Goal: Information Seeking & Learning: Learn about a topic

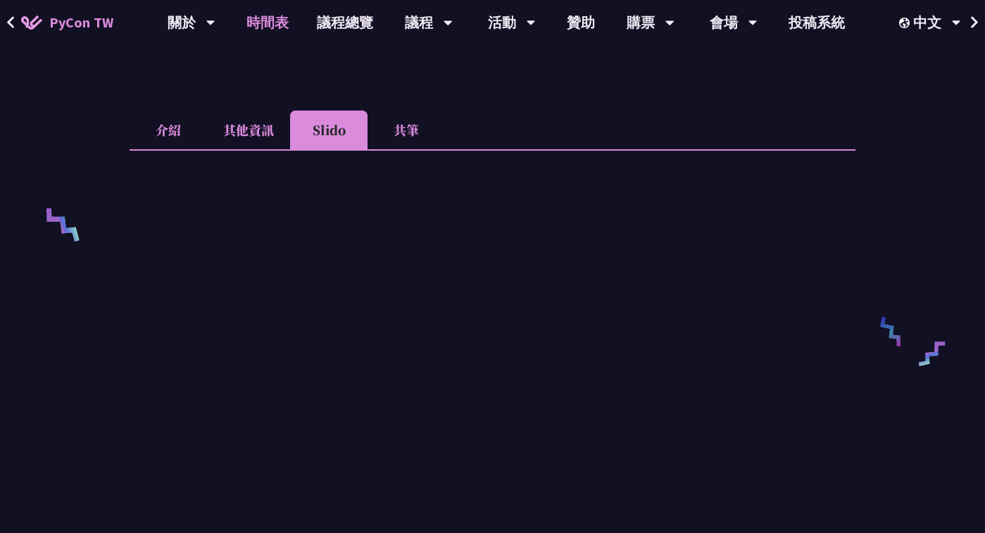
click at [257, 24] on link "時間表" at bounding box center [267, 22] width 70 height 45
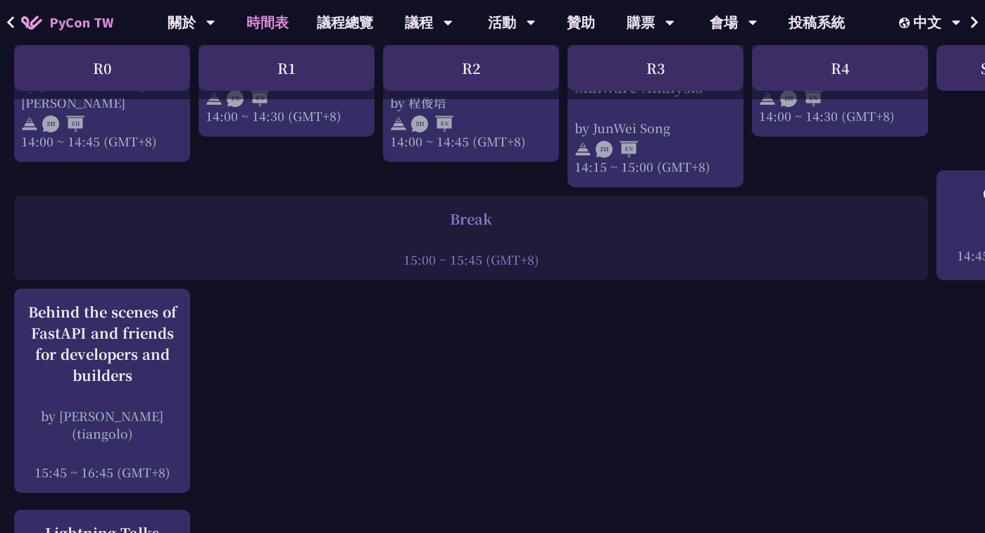
scroll to position [1704, 0]
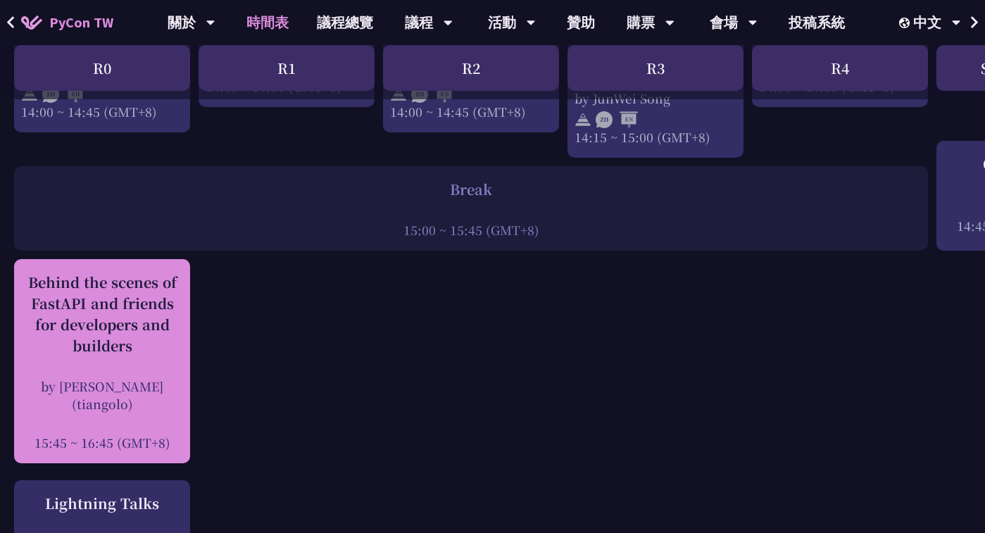
click at [137, 317] on div "Behind the scenes of FastAPI and friends for developers and builders" at bounding box center [102, 314] width 162 height 85
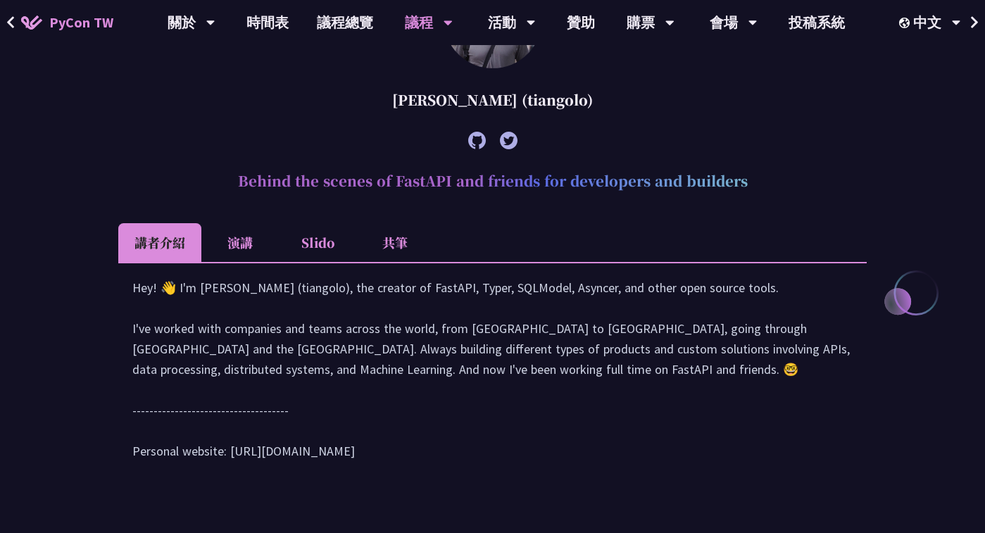
scroll to position [513, 0]
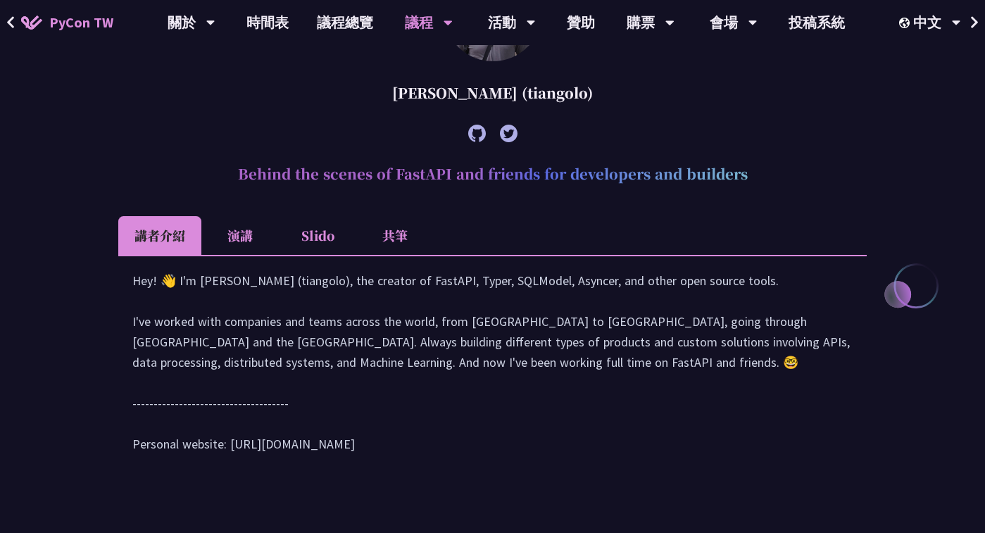
click at [330, 246] on li "Slido" at bounding box center [317, 235] width 77 height 39
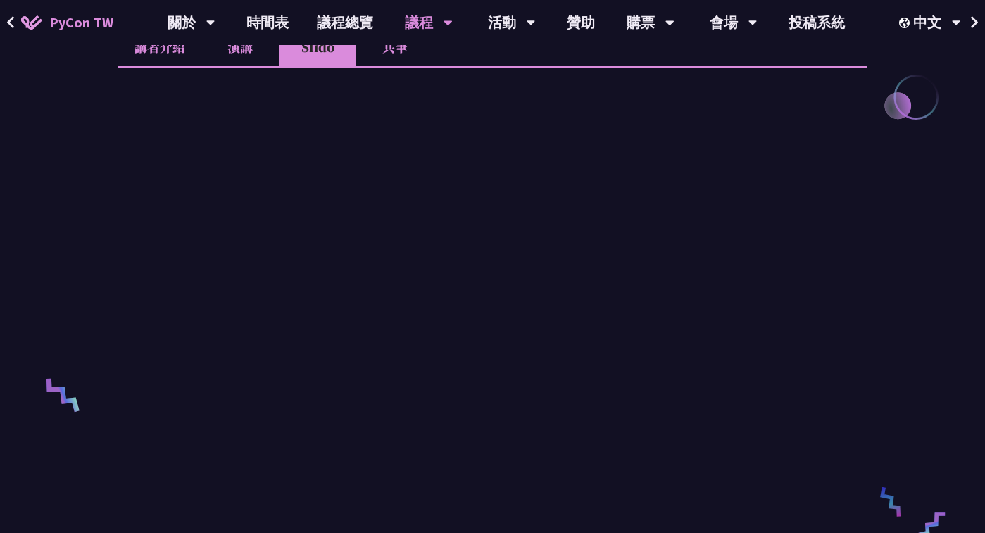
scroll to position [704, 0]
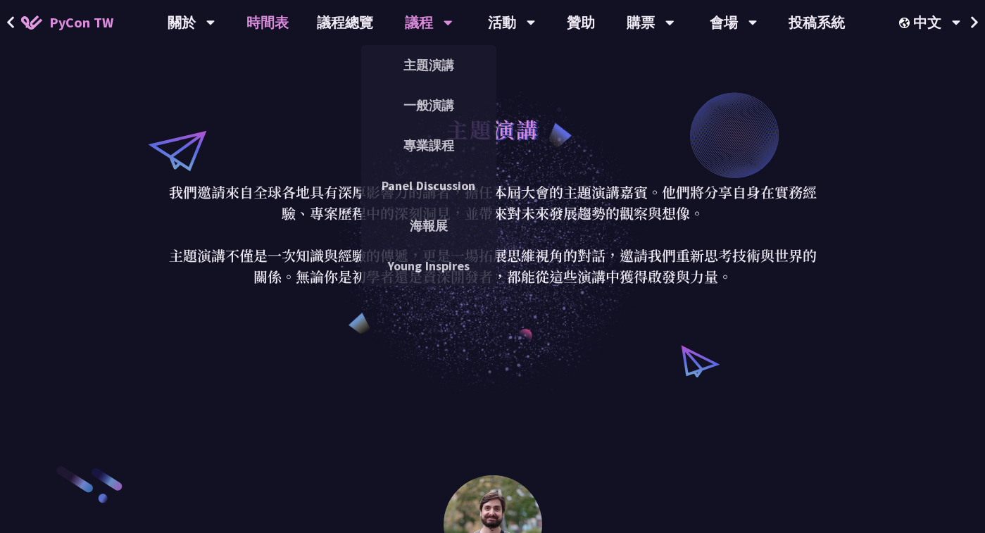
click at [267, 25] on link "時間表" at bounding box center [267, 22] width 70 height 45
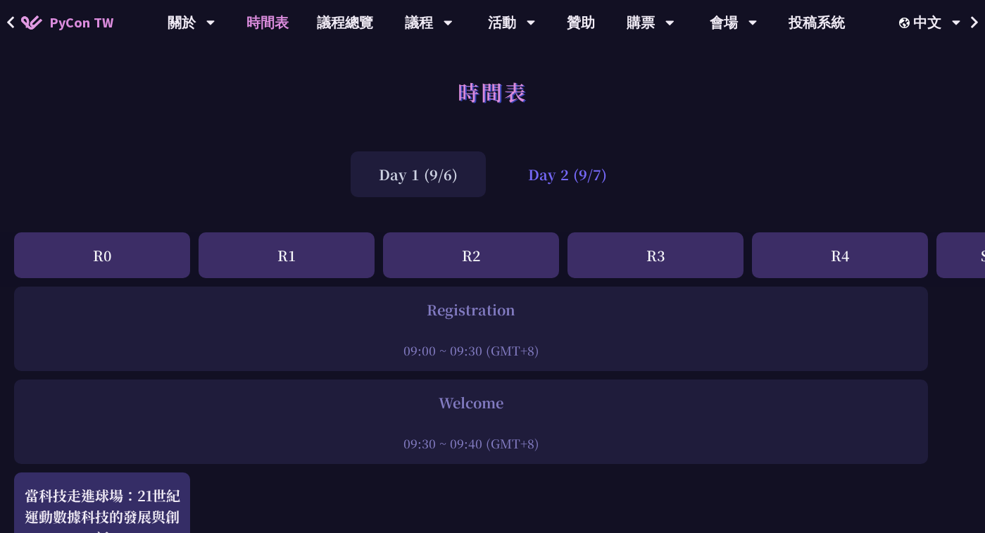
click at [553, 168] on div "Day 2 (9/7)" at bounding box center [567, 174] width 135 height 46
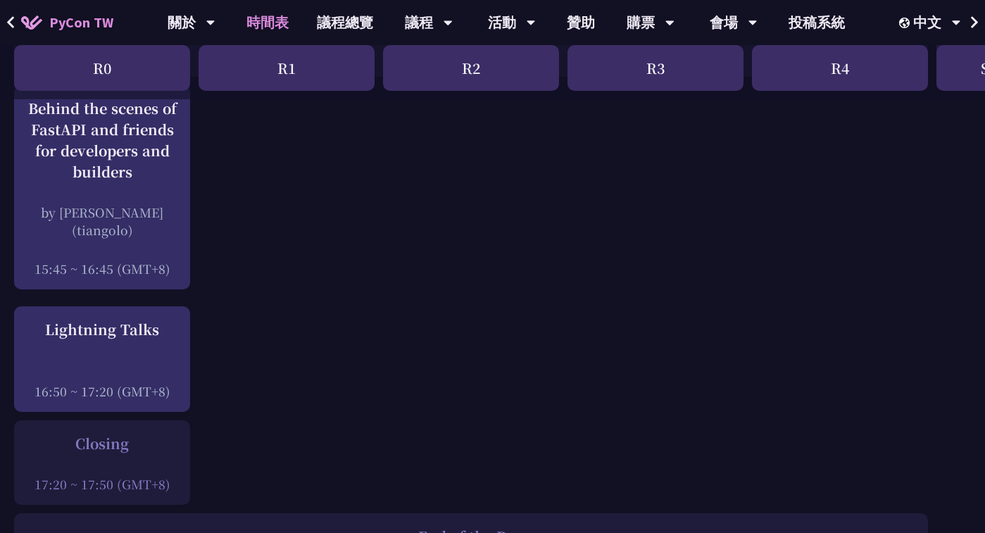
scroll to position [1869, 0]
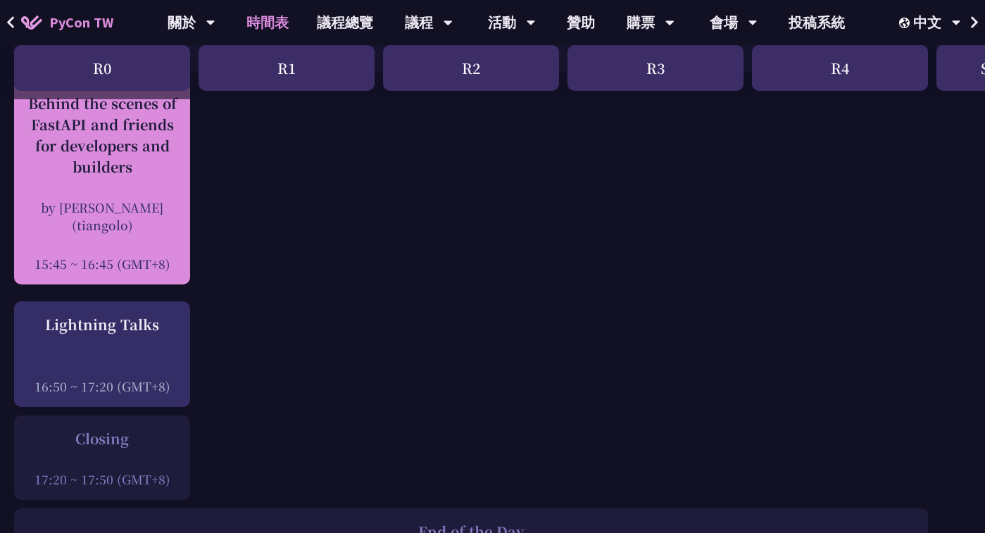
click at [135, 178] on div "Behind the scenes of FastAPI and friends for developers and builders by [PERSON…" at bounding box center [102, 183] width 162 height 180
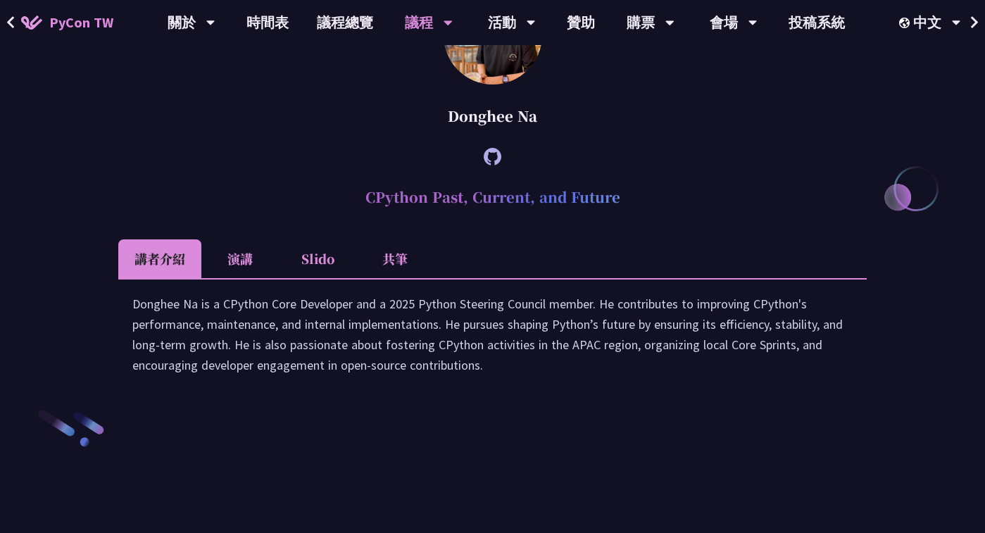
scroll to position [408, 0]
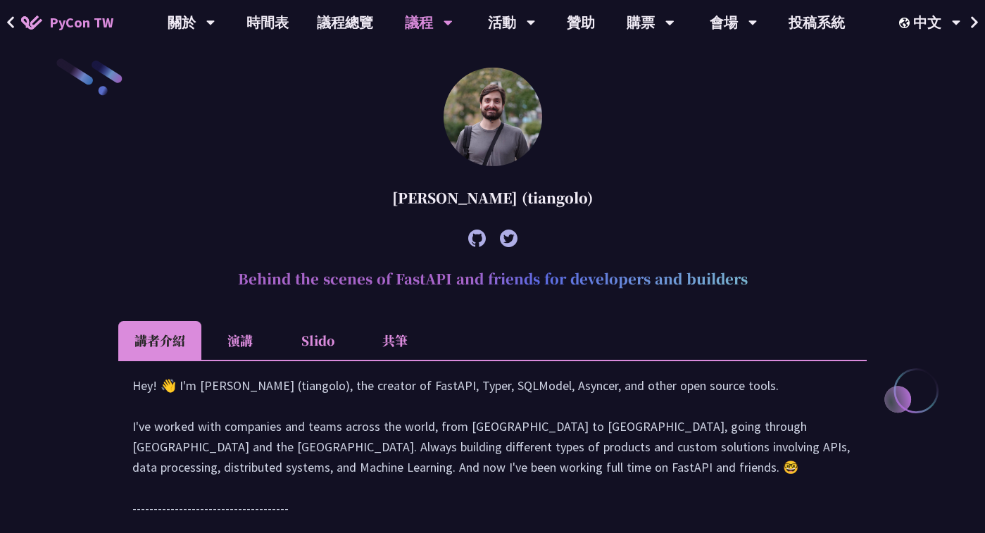
click at [315, 333] on li "Slido" at bounding box center [317, 340] width 77 height 39
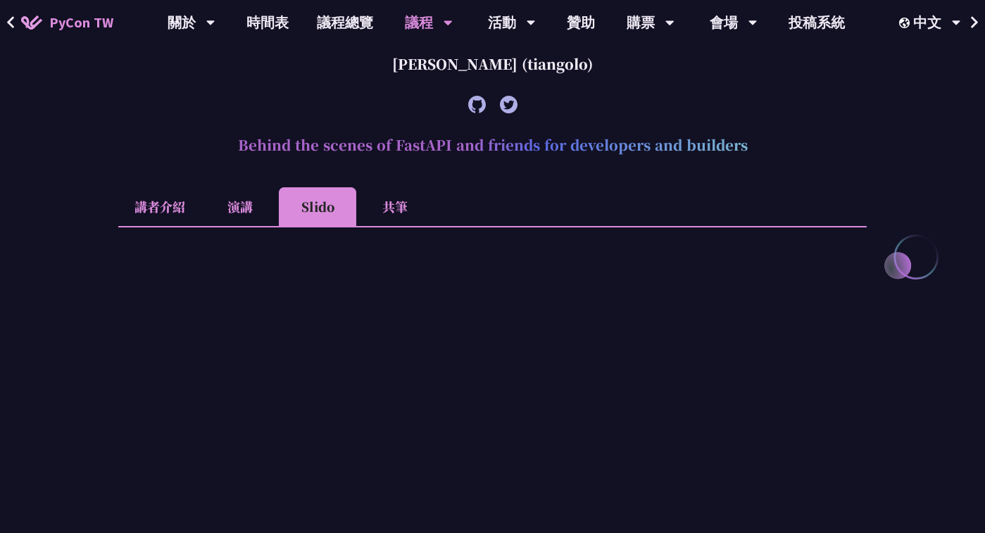
scroll to position [536, 0]
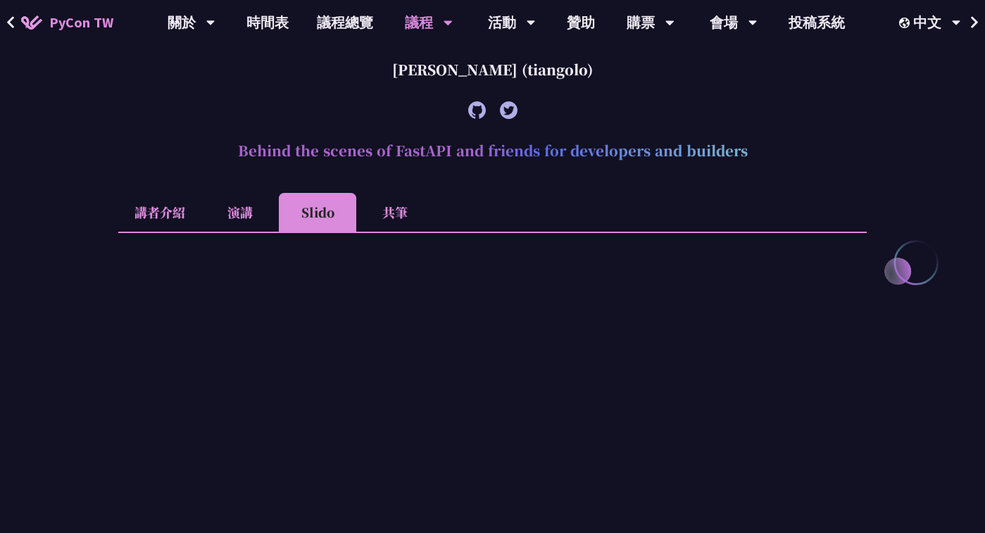
click at [412, 218] on li "共筆" at bounding box center [394, 212] width 77 height 39
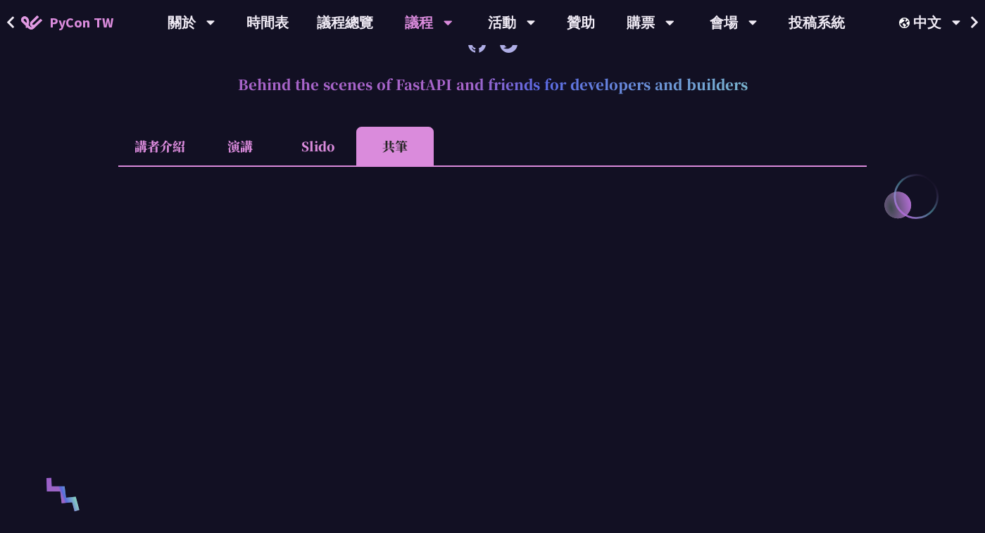
scroll to position [615, 0]
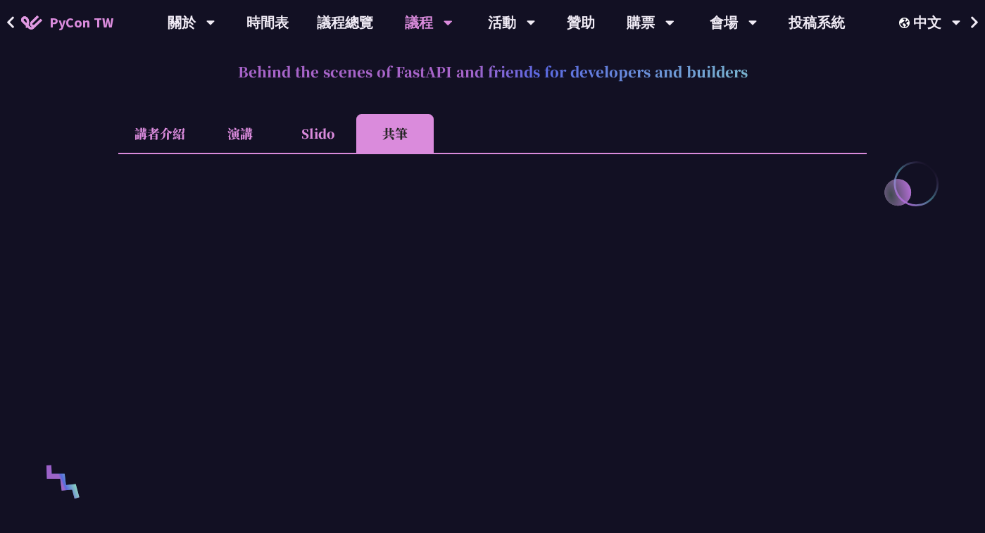
click at [304, 127] on li "Slido" at bounding box center [317, 133] width 77 height 39
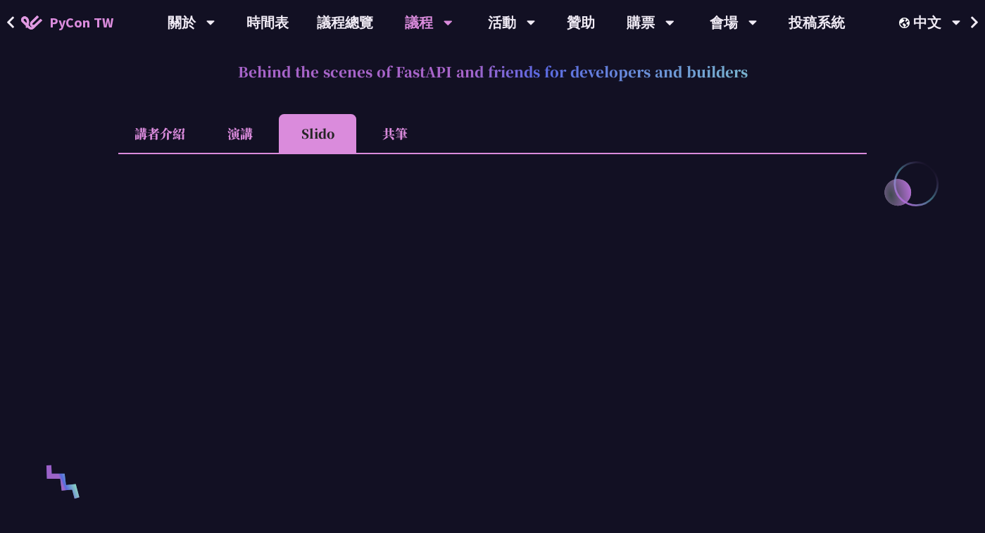
click at [304, 127] on li "Slido" at bounding box center [317, 133] width 77 height 39
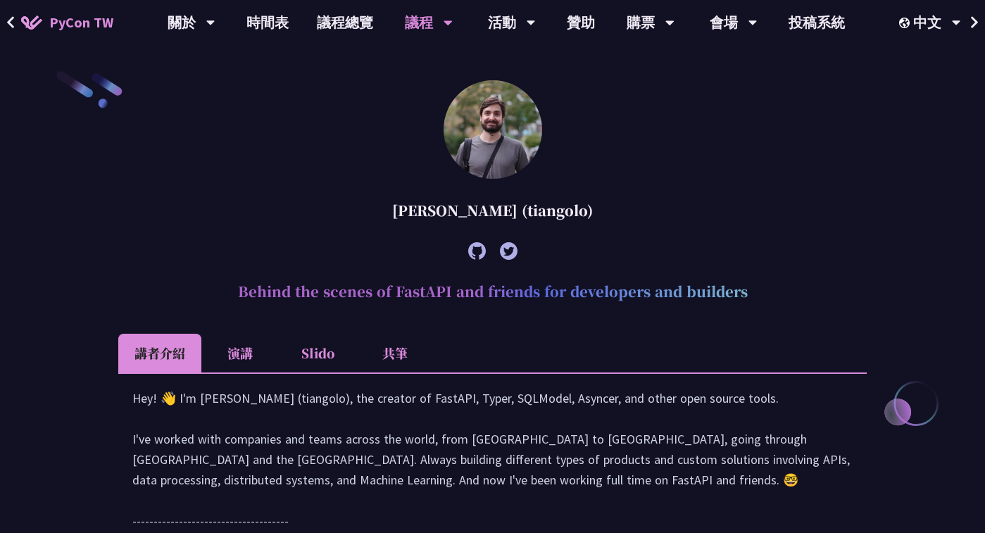
scroll to position [453, 0]
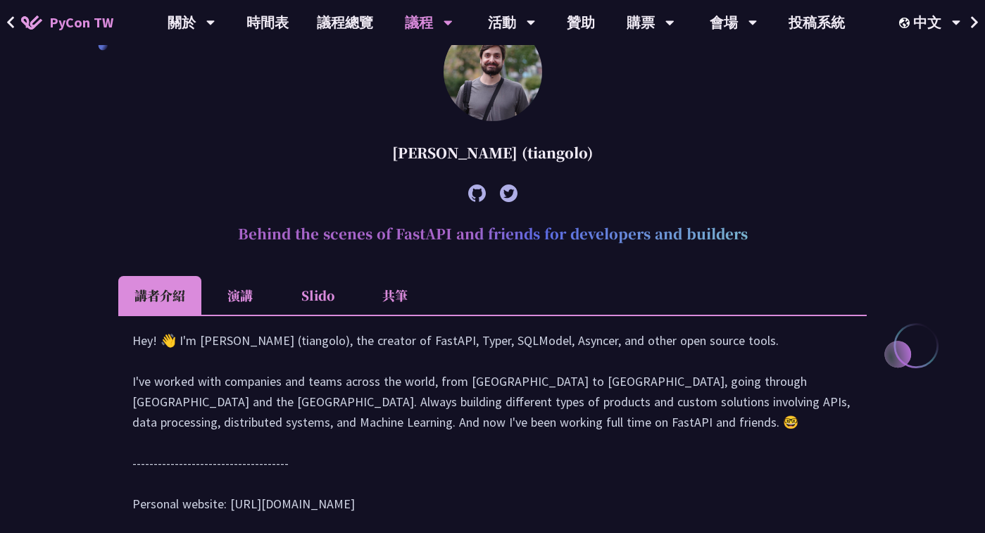
click at [317, 293] on li "Slido" at bounding box center [317, 295] width 77 height 39
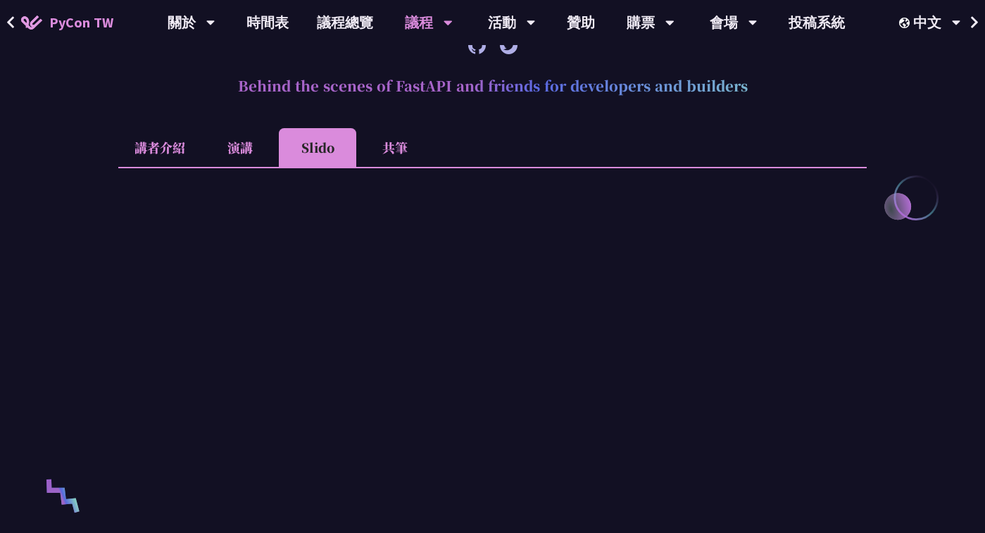
scroll to position [601, 0]
click at [411, 154] on li "共筆" at bounding box center [394, 146] width 77 height 39
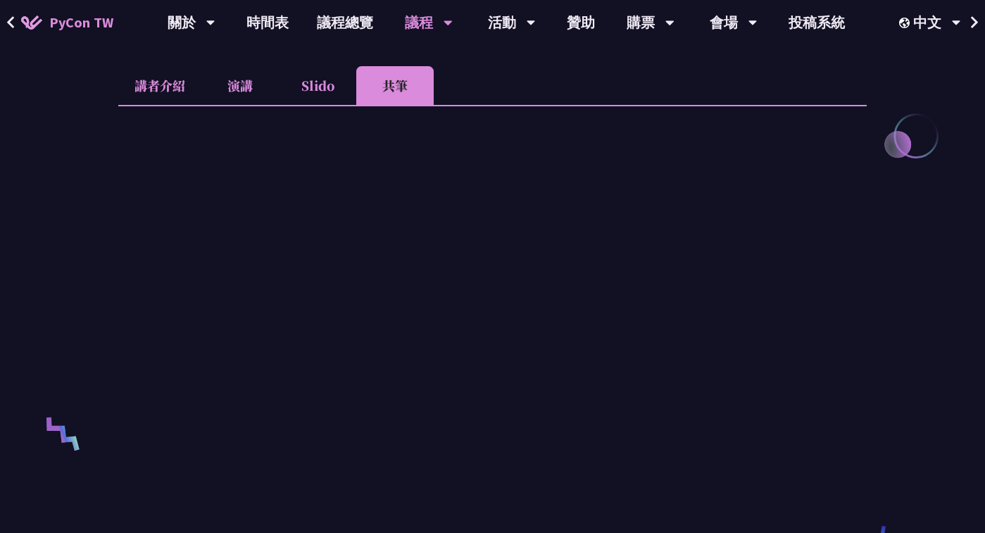
scroll to position [580, 0]
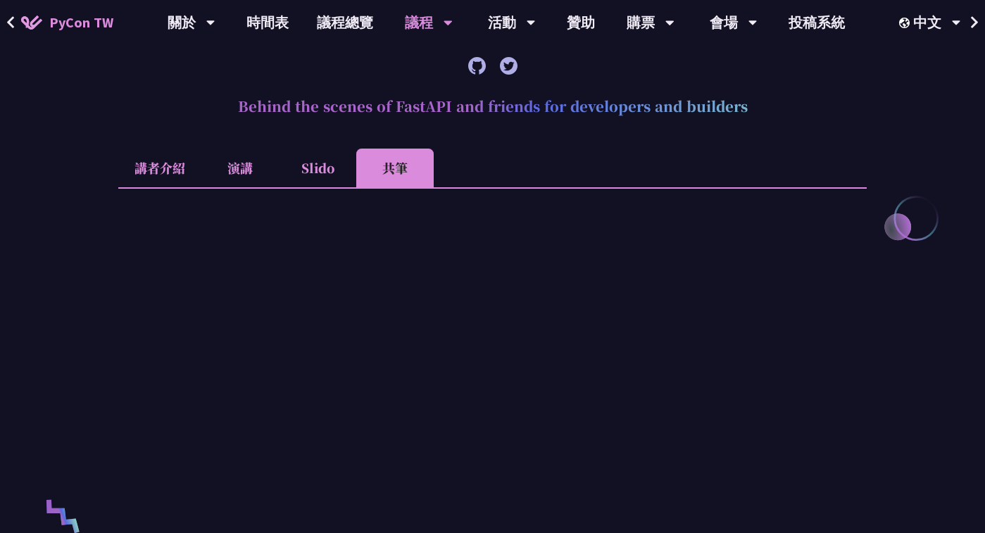
click at [330, 175] on li "Slido" at bounding box center [317, 168] width 77 height 39
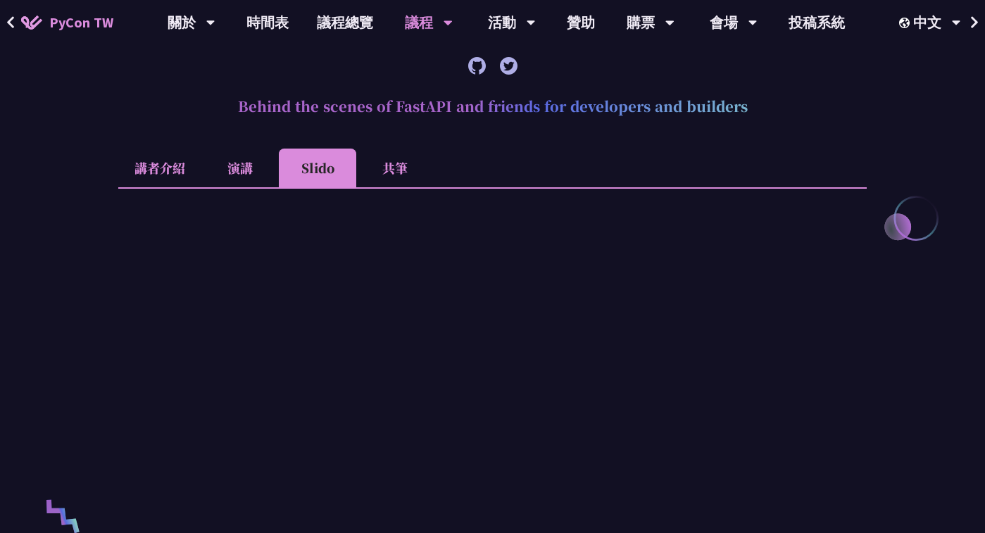
click at [260, 173] on li "演講" at bounding box center [239, 168] width 77 height 39
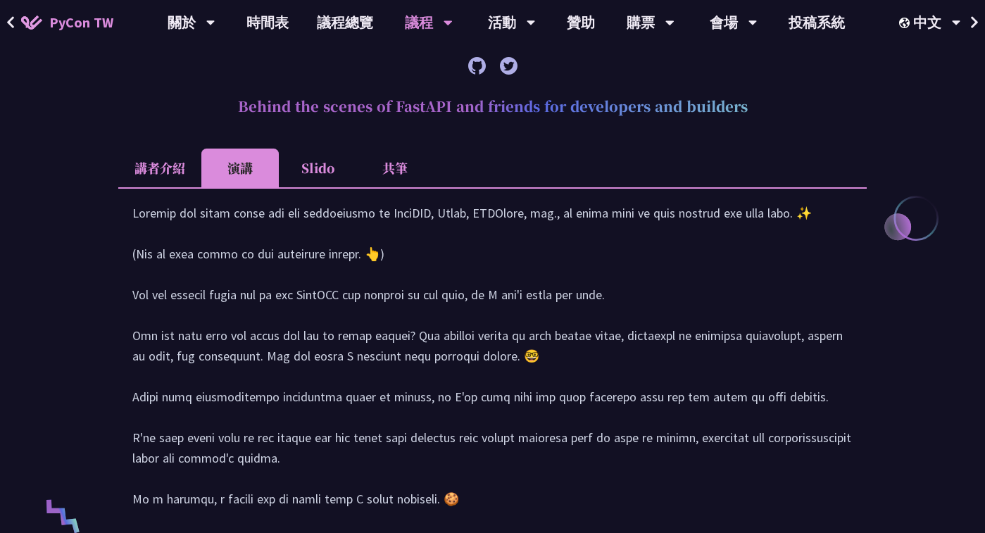
click at [318, 166] on li "Slido" at bounding box center [317, 168] width 77 height 39
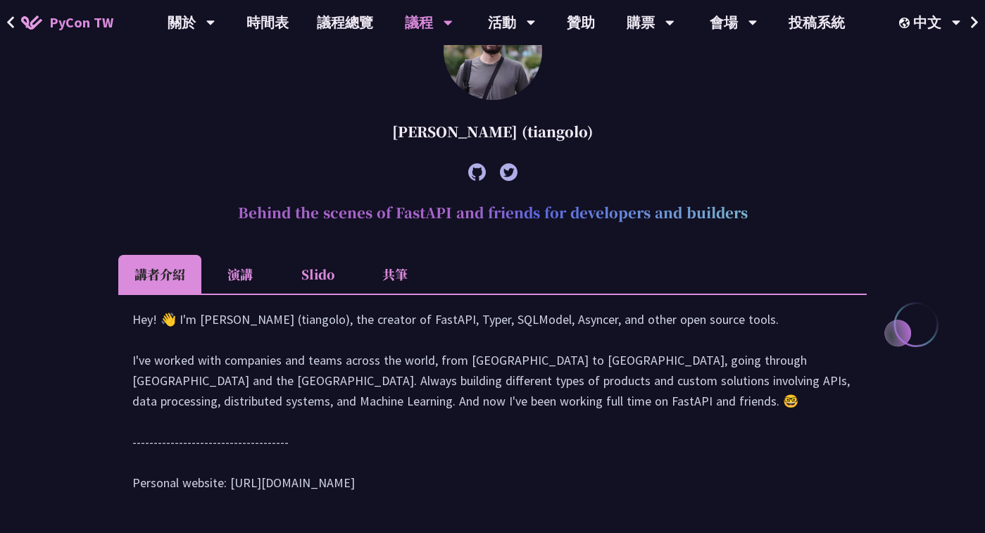
scroll to position [499, 0]
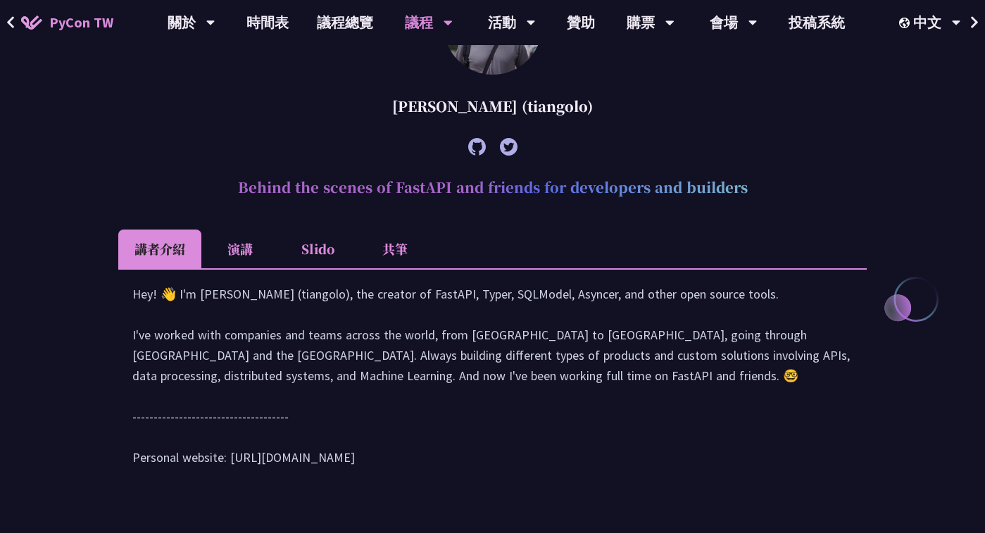
click at [327, 246] on li "Slido" at bounding box center [317, 249] width 77 height 39
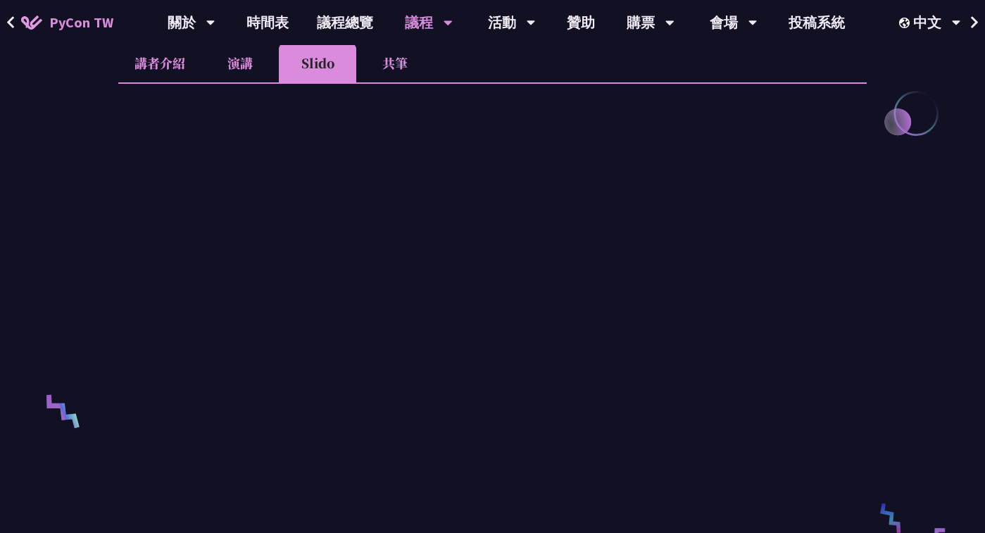
scroll to position [578, 0]
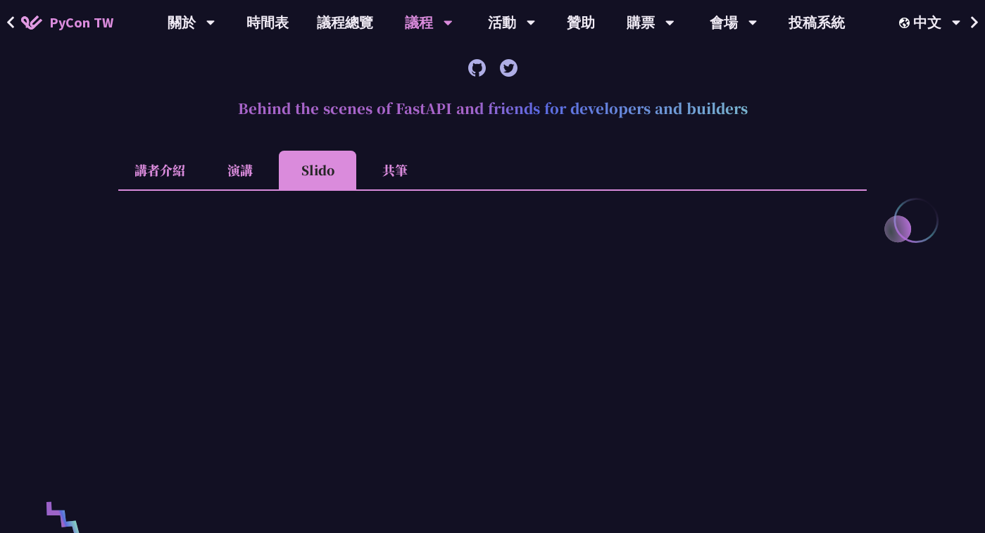
click at [385, 182] on li "共筆" at bounding box center [394, 170] width 77 height 39
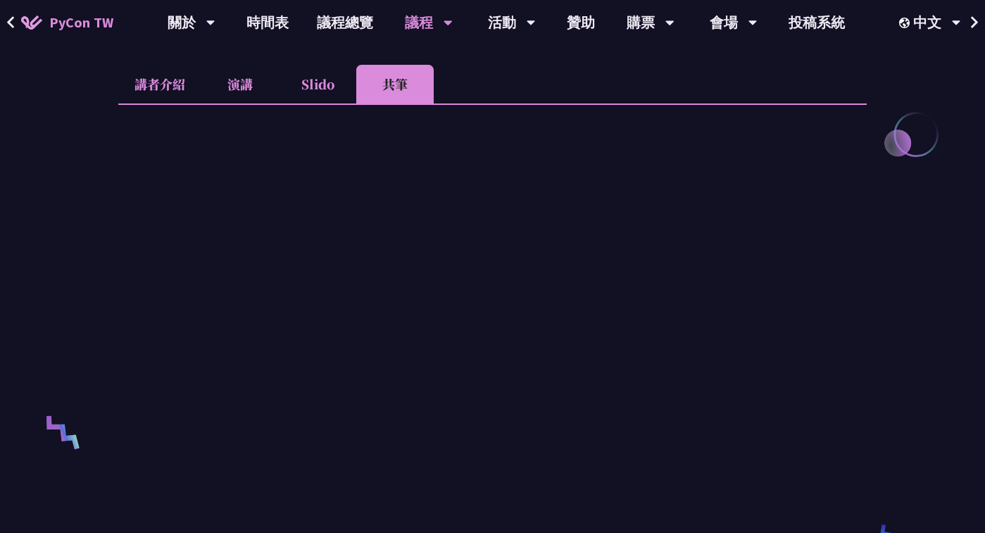
scroll to position [728, 0]
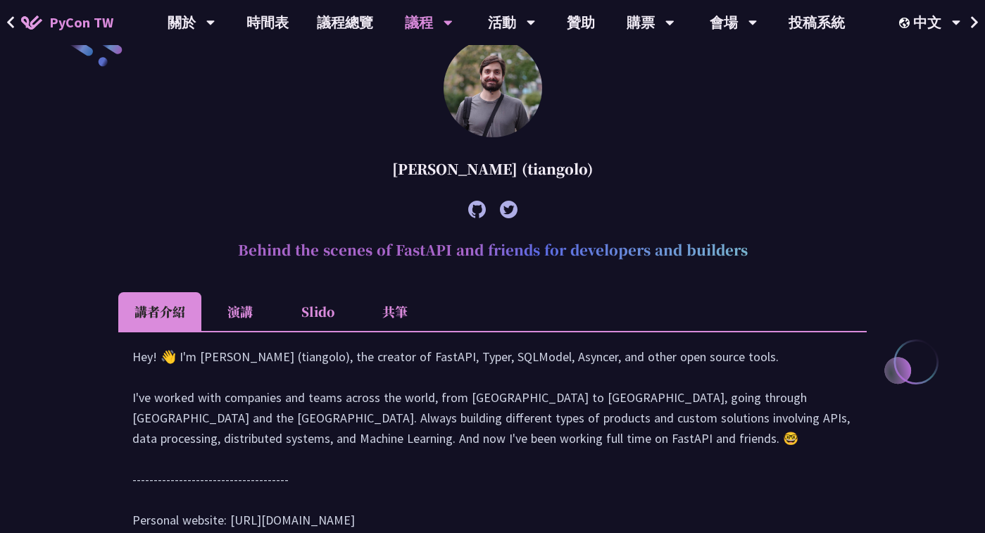
scroll to position [480, 0]
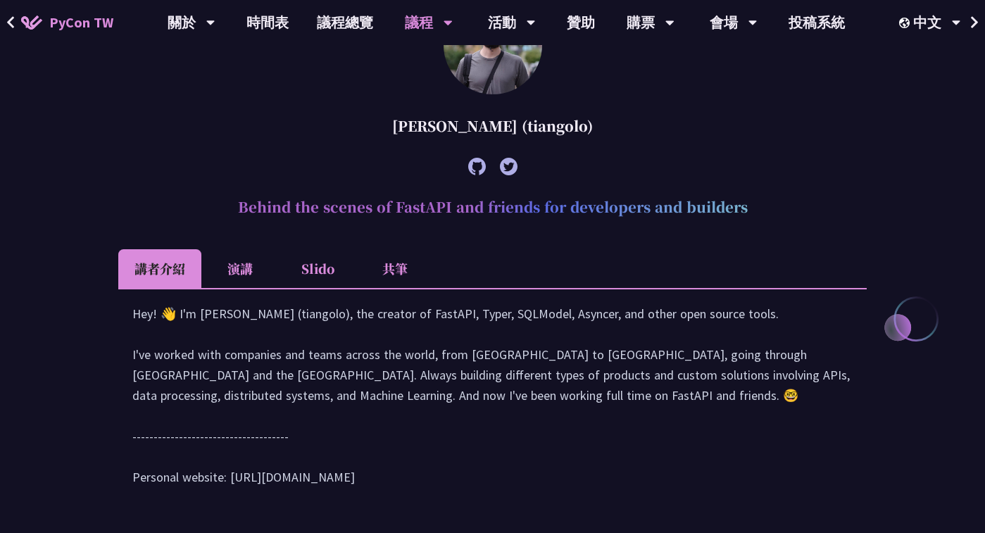
click at [318, 266] on li "Slido" at bounding box center [317, 268] width 77 height 39
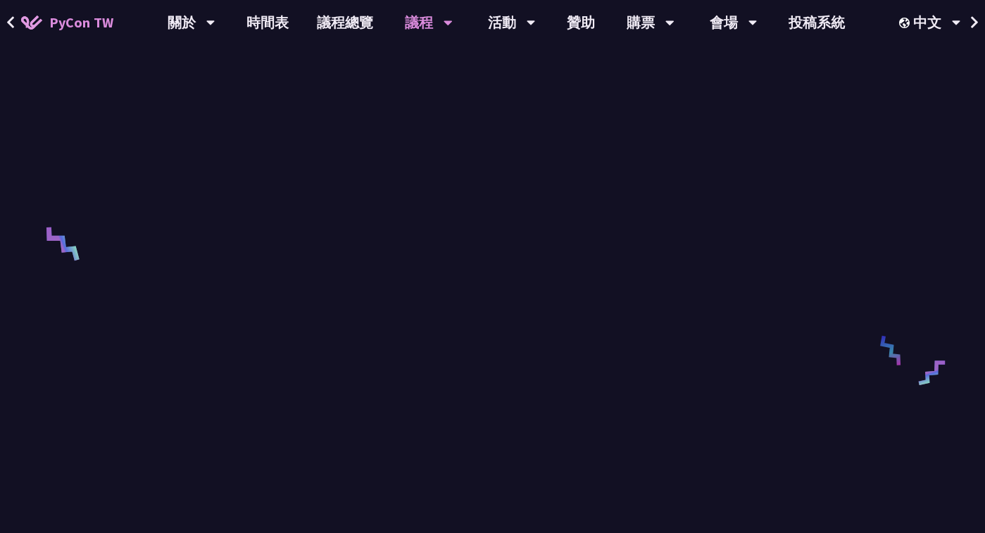
scroll to position [851, 0]
click at [266, 29] on link "時間表" at bounding box center [267, 22] width 70 height 45
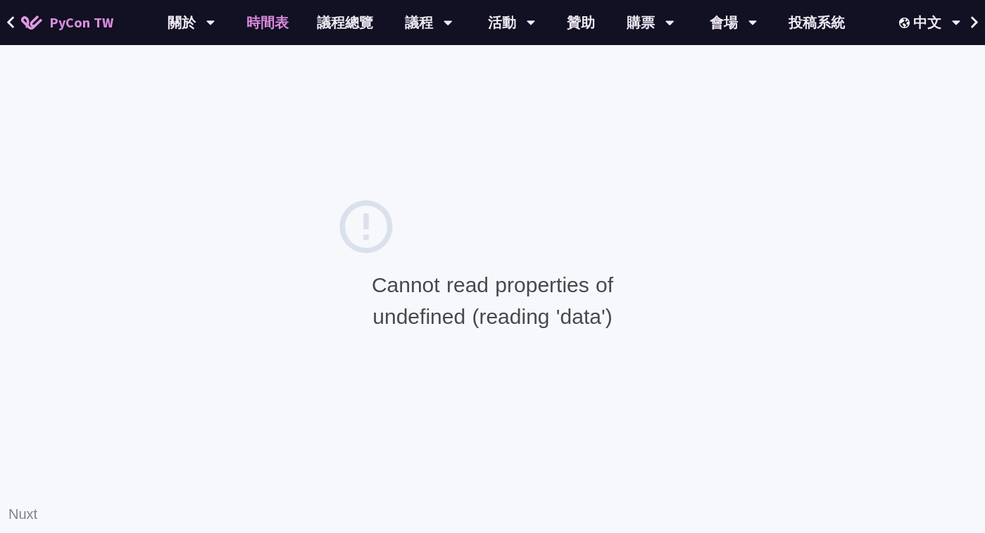
click at [258, 25] on link "時間表" at bounding box center [267, 22] width 70 height 45
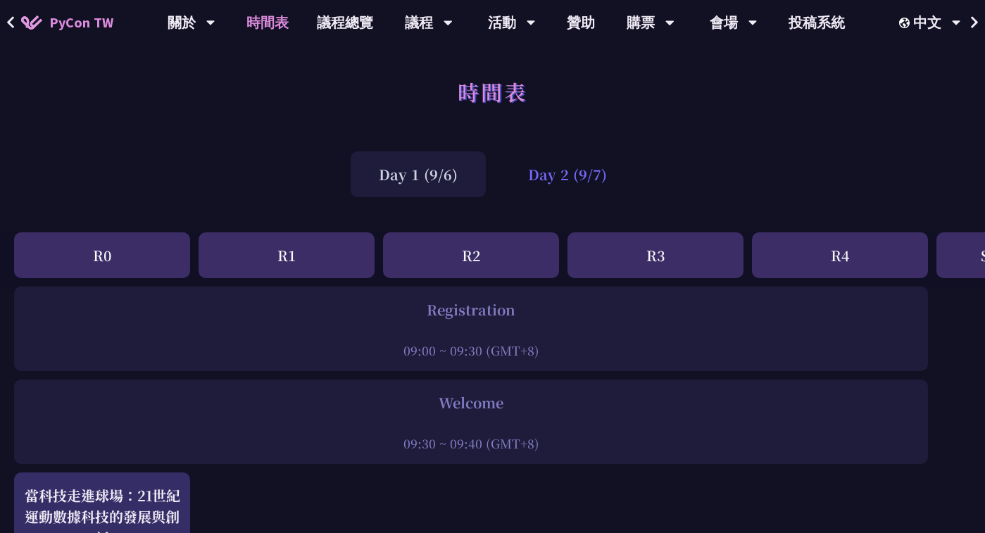
click at [563, 174] on div "Day 2 (9/7)" at bounding box center [567, 174] width 135 height 46
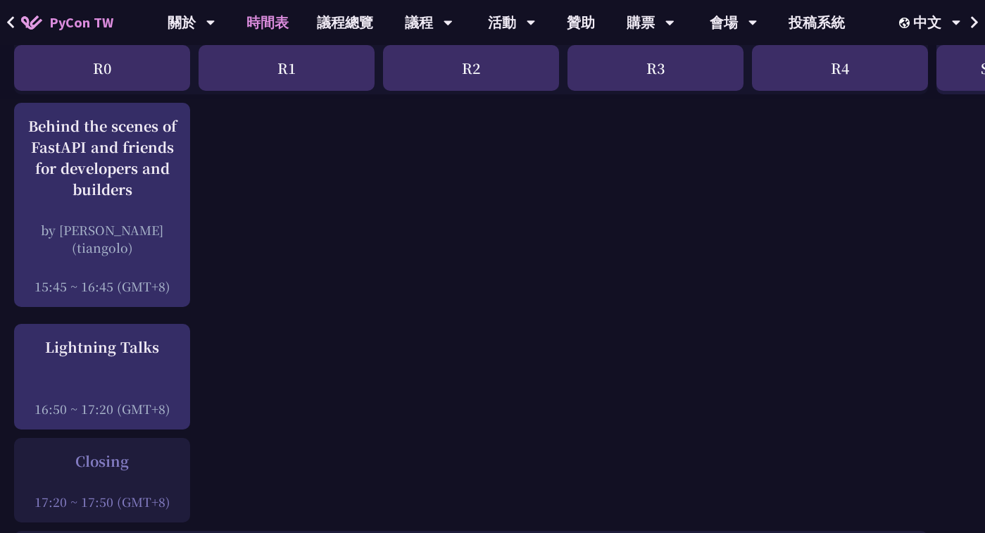
scroll to position [1848, 0]
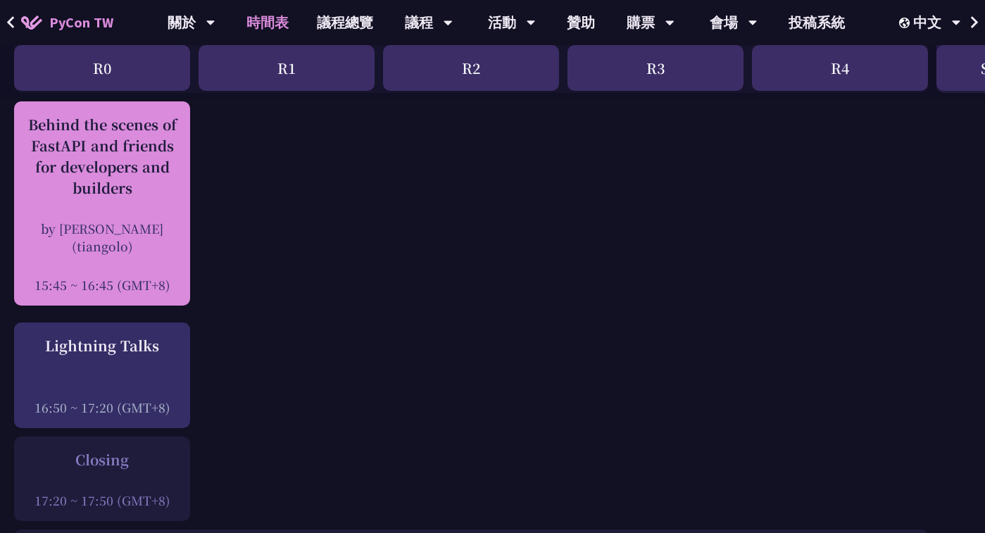
click at [149, 178] on div "Behind the scenes of FastAPI and friends for developers and builders" at bounding box center [102, 156] width 162 height 85
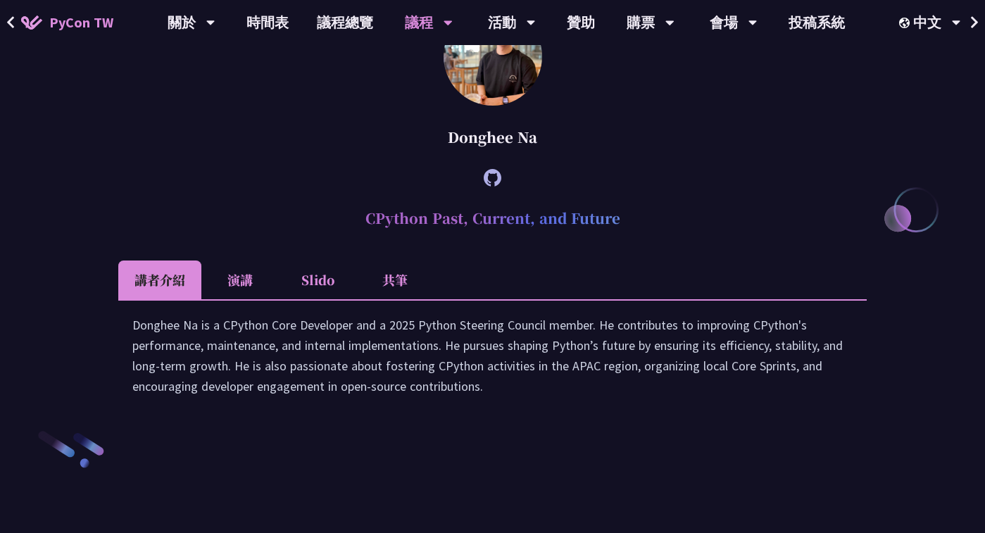
scroll to position [408, 0]
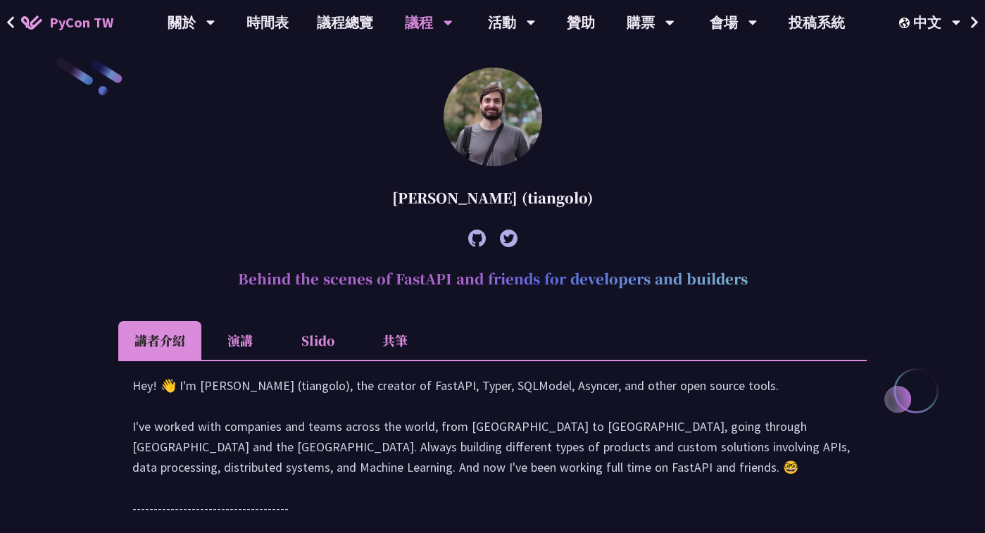
click at [310, 342] on li "Slido" at bounding box center [317, 340] width 77 height 39
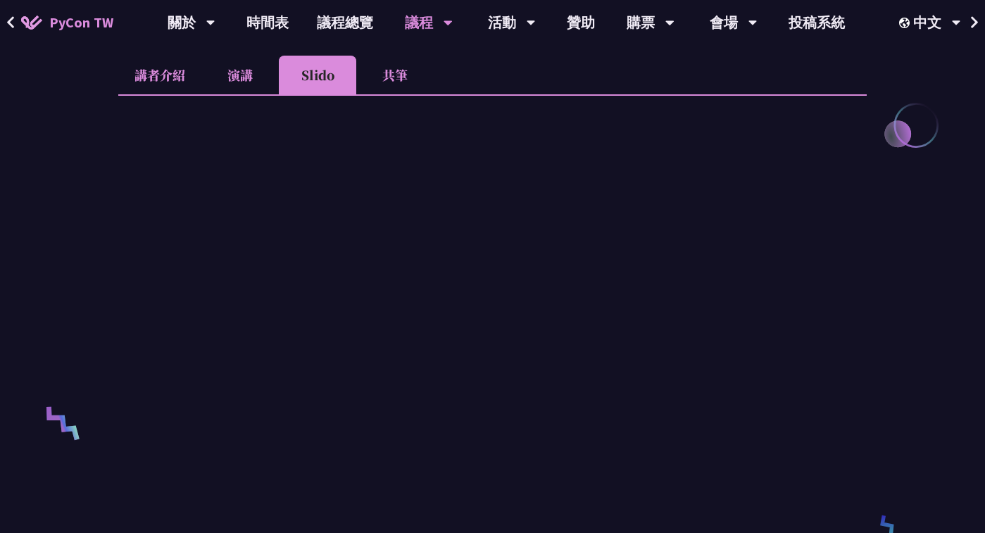
scroll to position [694, 0]
